Goal: Book appointment/travel/reservation

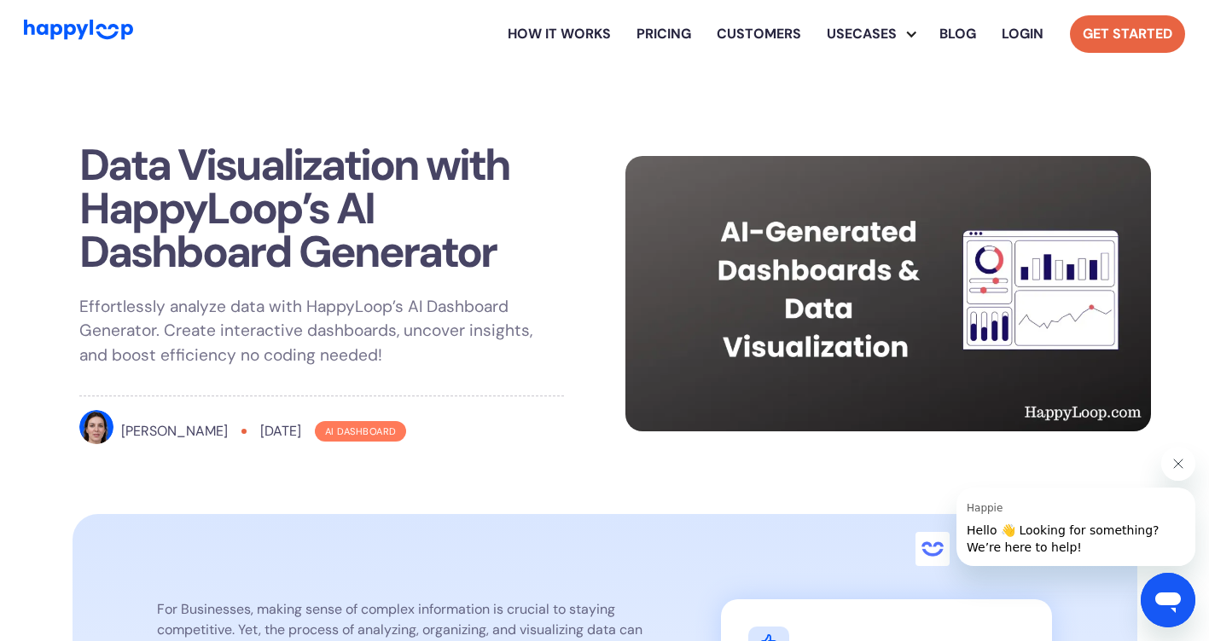
click at [1126, 32] on link "Get Started" at bounding box center [1127, 34] width 115 height 38
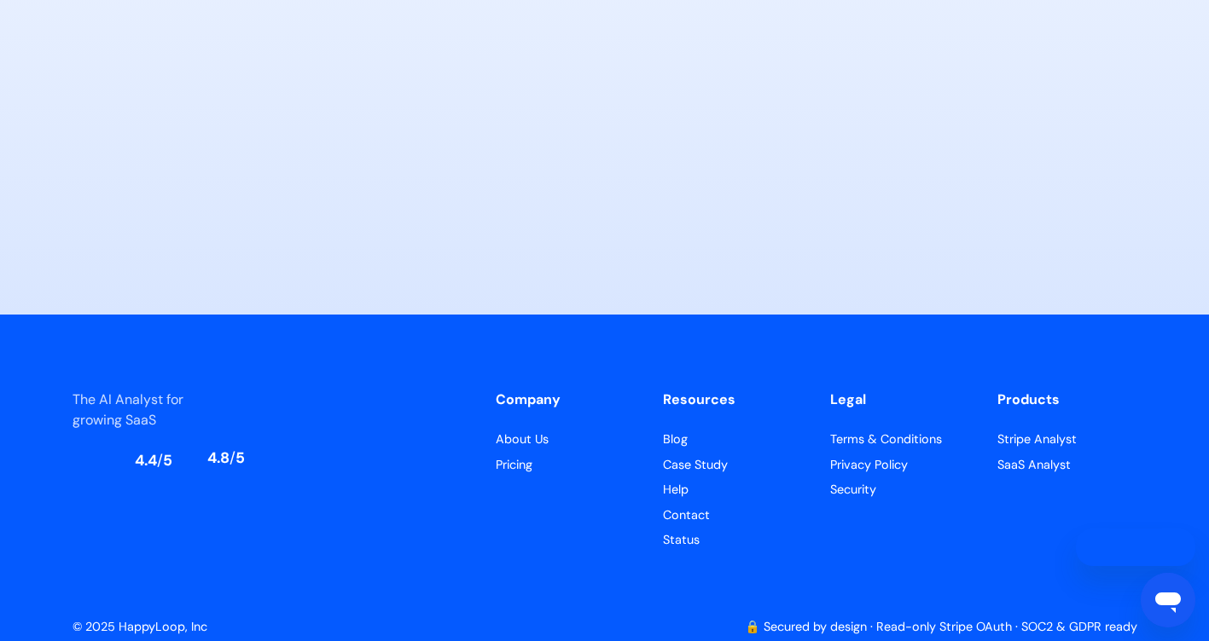
scroll to position [8390, 0]
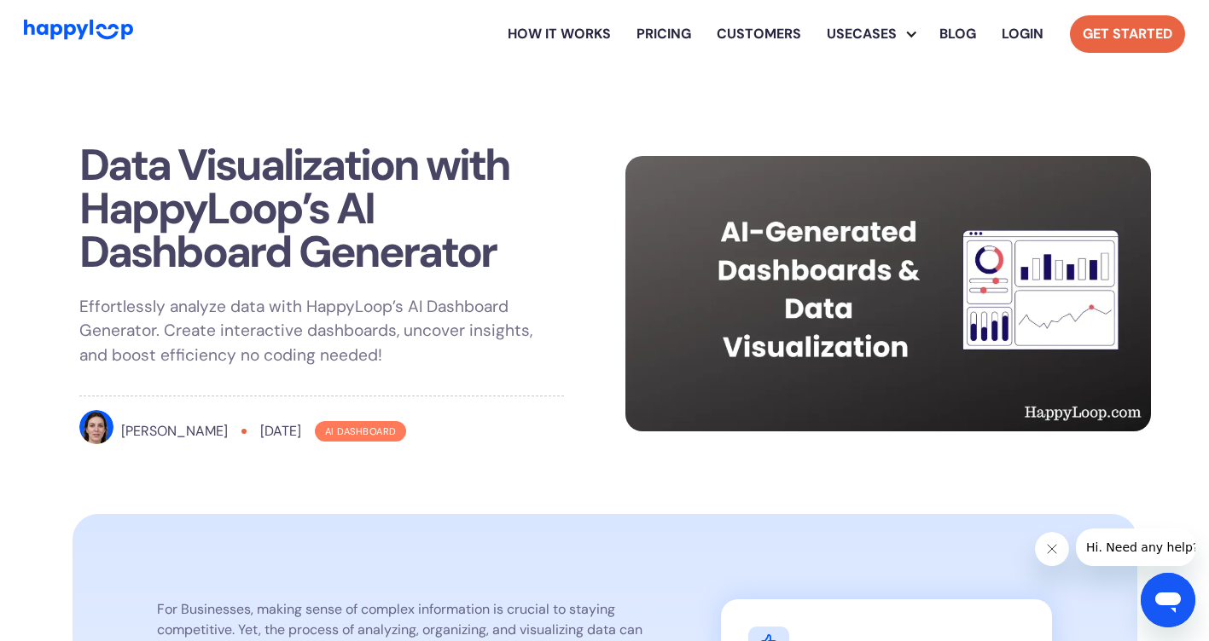
click at [1129, 40] on link "Get Started" at bounding box center [1127, 34] width 115 height 38
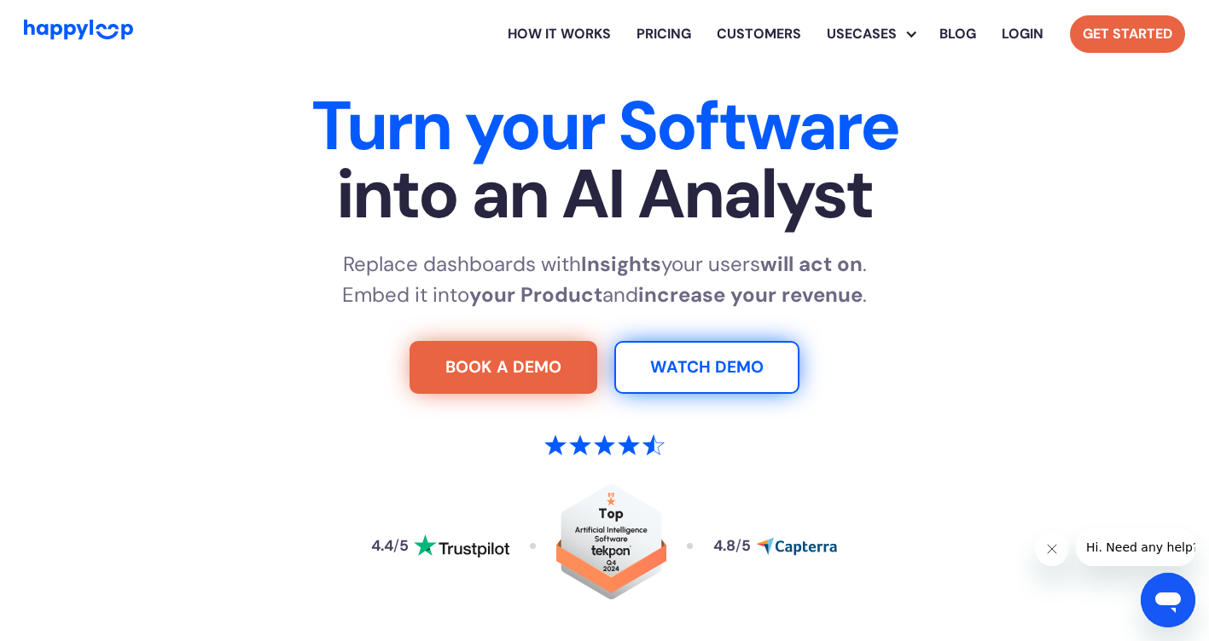
click at [1139, 36] on link "Get Started" at bounding box center [1127, 34] width 115 height 38
